Goal: Task Accomplishment & Management: Use online tool/utility

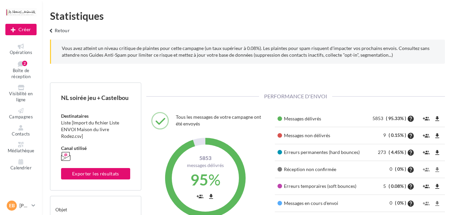
scroll to position [96, 155]
click at [25, 113] on icon at bounding box center [20, 110] width 27 height 5
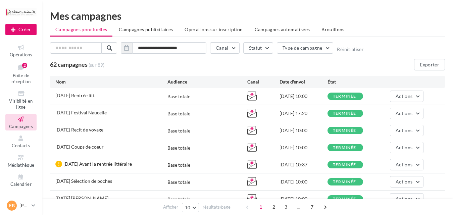
click at [327, 36] on ul "Campagnes ponctuelles Campagnes publicitaires Operations sur inscription Campag…" at bounding box center [247, 30] width 395 height 13
click at [329, 29] on span "Brouillons" at bounding box center [333, 30] width 23 height 6
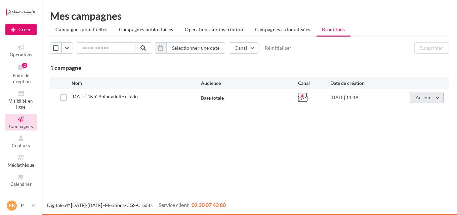
click at [430, 97] on span "Actions" at bounding box center [424, 98] width 17 height 6
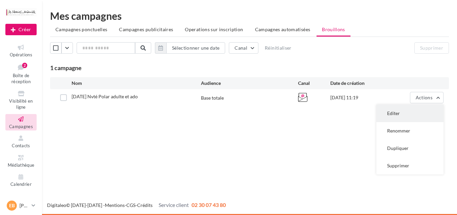
click at [414, 113] on button "Editer" at bounding box center [409, 113] width 67 height 17
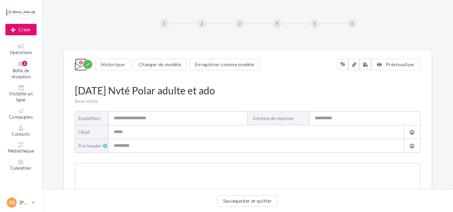
type input "**********"
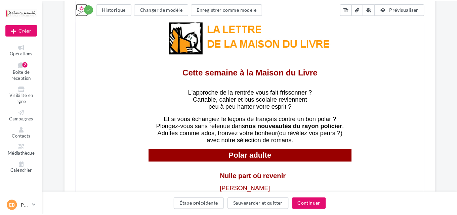
scroll to position [209, 0]
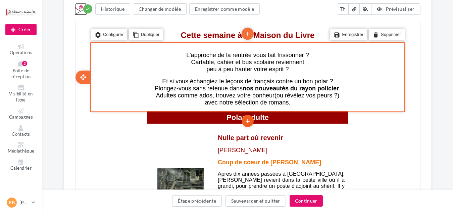
click at [250, 120] on icon "add" at bounding box center [247, 120] width 7 height 11
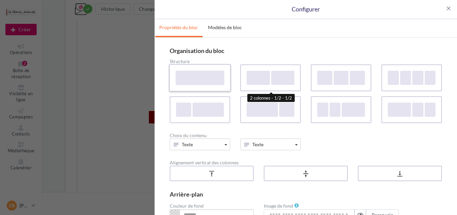
click at [198, 77] on div at bounding box center [200, 78] width 49 height 14
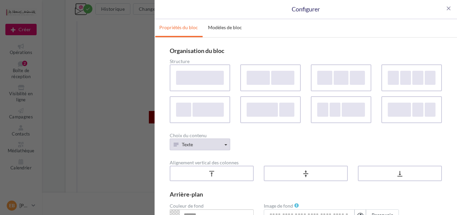
click at [206, 145] on button "Texte" at bounding box center [200, 145] width 60 height 12
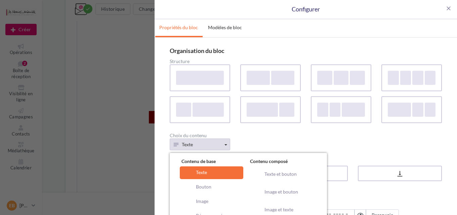
scroll to position [36, 0]
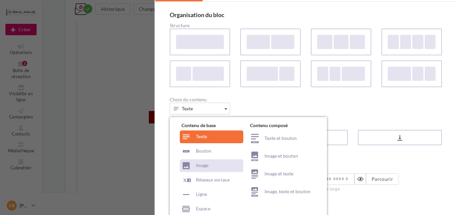
click at [211, 168] on div "Image" at bounding box center [211, 166] width 63 height 13
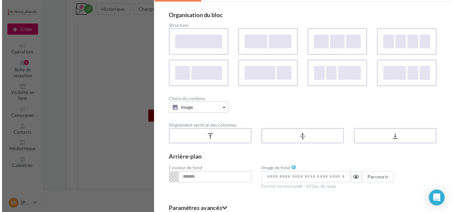
scroll to position [69, 0]
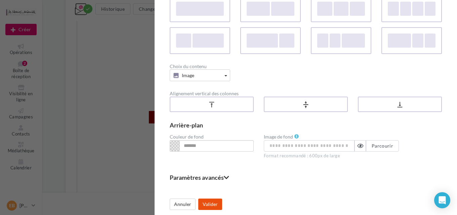
click at [210, 207] on button "Valider" at bounding box center [210, 204] width 24 height 11
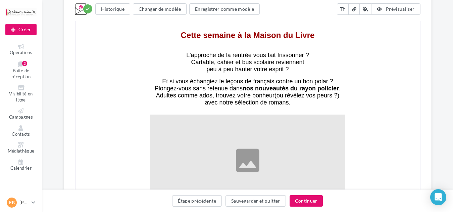
scroll to position [244, 0]
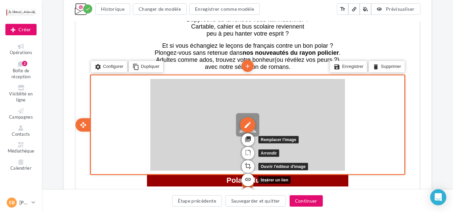
click at [249, 125] on div "edit" at bounding box center [246, 123] width 15 height 15
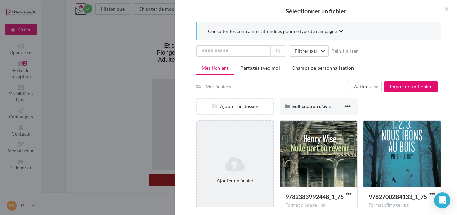
click at [235, 151] on div "Ajouter un fichier" at bounding box center [235, 170] width 78 height 99
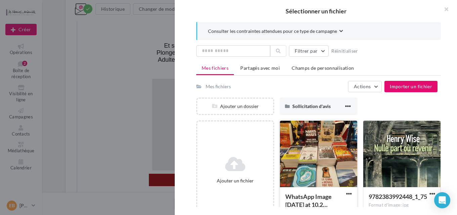
click at [313, 158] on div at bounding box center [318, 154] width 77 height 67
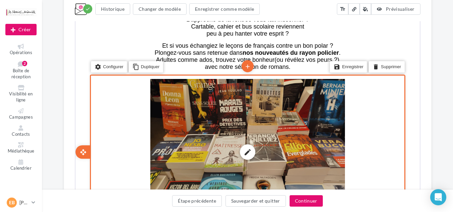
scroll to position [280, 0]
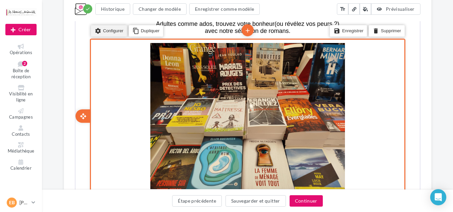
click at [114, 32] on li "settings Configurer" at bounding box center [108, 30] width 36 height 11
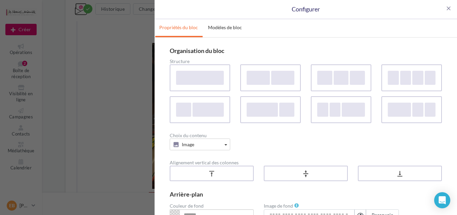
click at [116, 75] on div "**********" at bounding box center [228, 107] width 457 height 215
click at [445, 10] on span "close" at bounding box center [448, 8] width 7 height 7
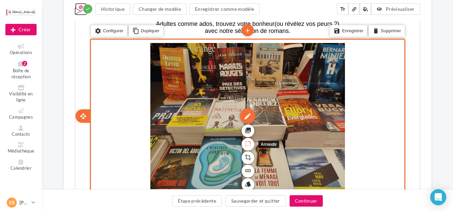
scroll to position [316, 0]
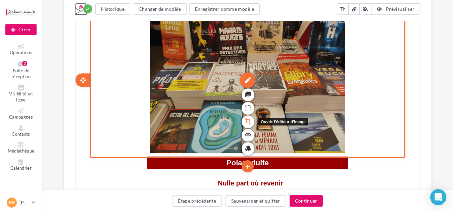
click at [243, 124] on link "crop" at bounding box center [247, 121] width 13 height 13
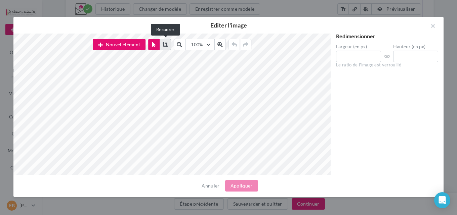
click at [163, 47] on button at bounding box center [165, 44] width 11 height 11
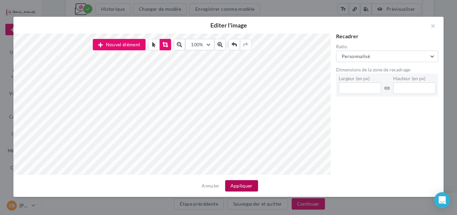
click at [241, 190] on button "Appliquer" at bounding box center [241, 185] width 33 height 11
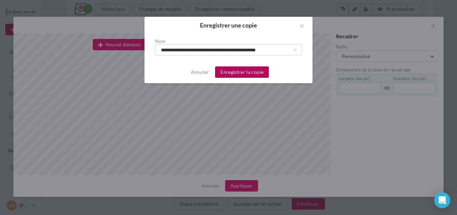
click at [238, 74] on button "Enregistrer la copie" at bounding box center [242, 72] width 54 height 11
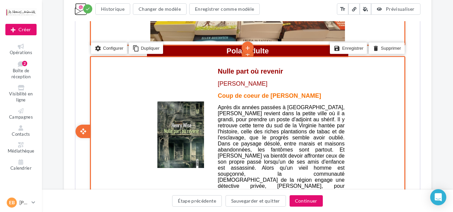
scroll to position [280, 0]
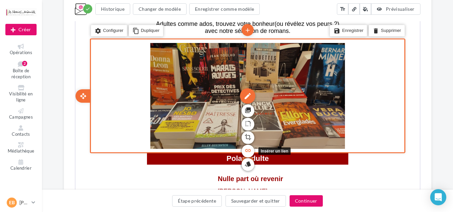
click at [245, 153] on icon "link" at bounding box center [247, 149] width 7 height 11
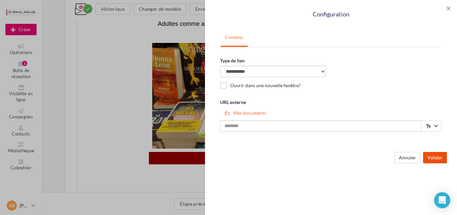
click at [434, 157] on button "Valider" at bounding box center [435, 157] width 24 height 11
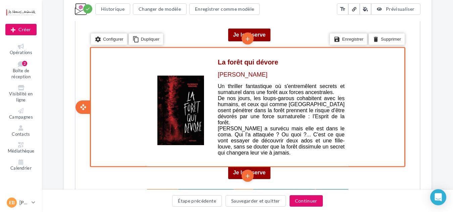
scroll to position [2326, 0]
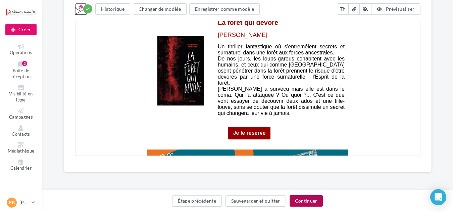
click at [317, 204] on button "Continuer" at bounding box center [306, 200] width 33 height 11
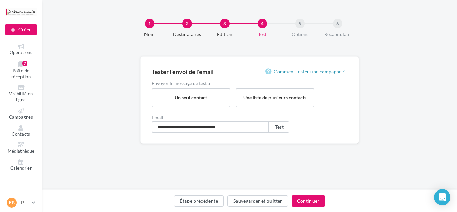
drag, startPoint x: 254, startPoint y: 126, endPoint x: 146, endPoint y: 132, distance: 108.7
click at [146, 132] on div "**********" at bounding box center [249, 99] width 218 height 87
type input "**********"
click at [281, 128] on button "Test" at bounding box center [279, 126] width 20 height 11
click at [262, 199] on button "Sauvegarder et quitter" at bounding box center [257, 200] width 60 height 11
